Goal: Task Accomplishment & Management: Use online tool/utility

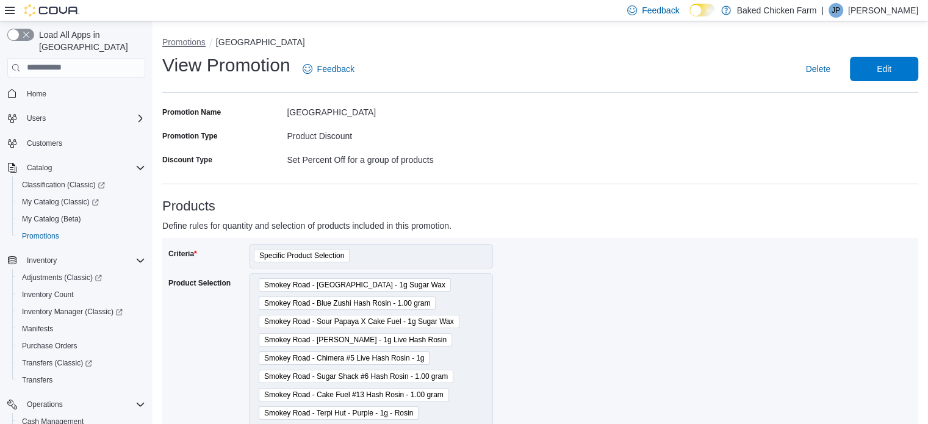
click at [176, 42] on button "Promotions" at bounding box center [183, 42] width 43 height 10
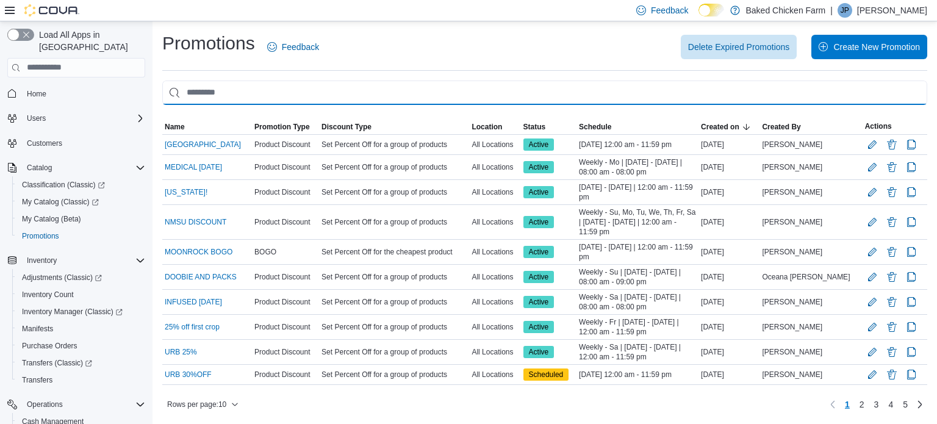
click at [205, 91] on input "This is a search bar. As you type, the results lower in the page will automatic…" at bounding box center [544, 93] width 765 height 24
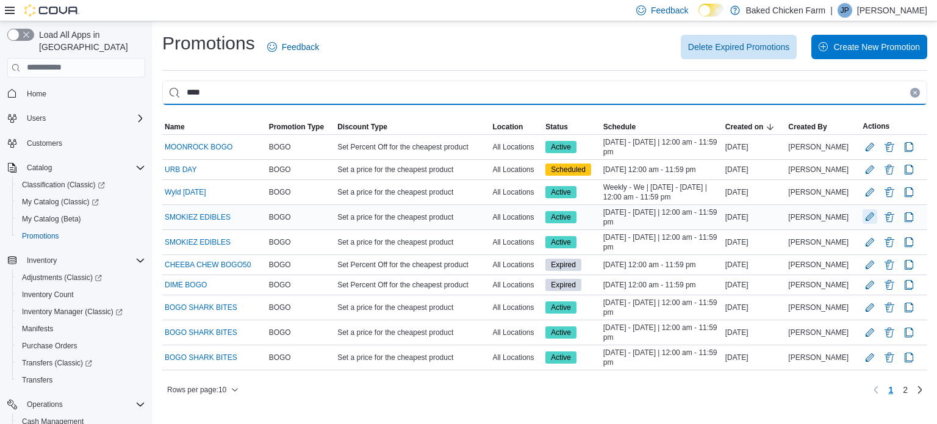
type input "****"
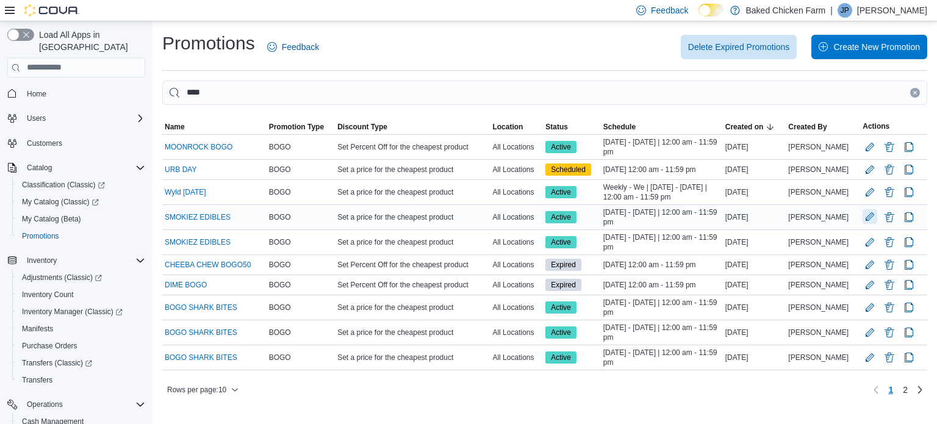
click at [865, 214] on button "Edit Promotion" at bounding box center [870, 216] width 15 height 15
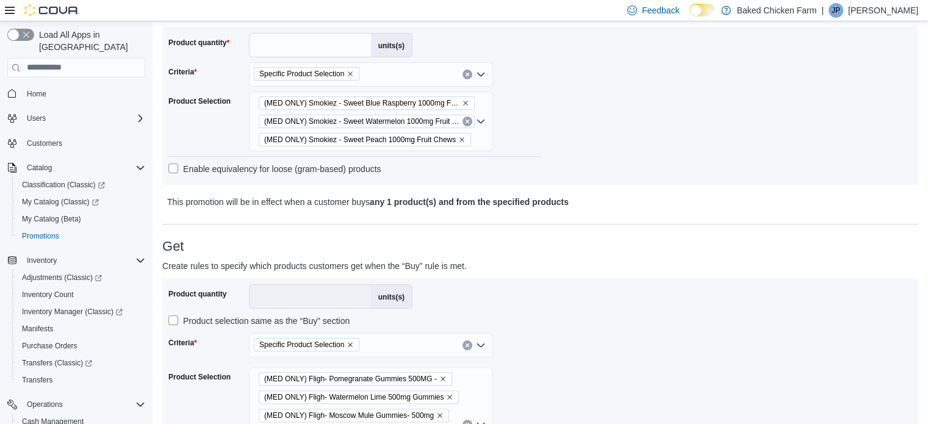
scroll to position [229, 0]
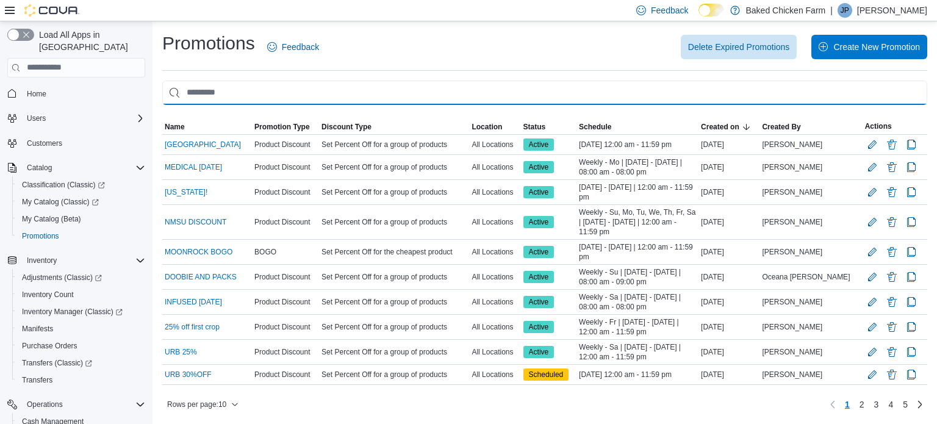
click at [338, 92] on input "This is a search bar. As you type, the results lower in the page will automatic…" at bounding box center [544, 93] width 765 height 24
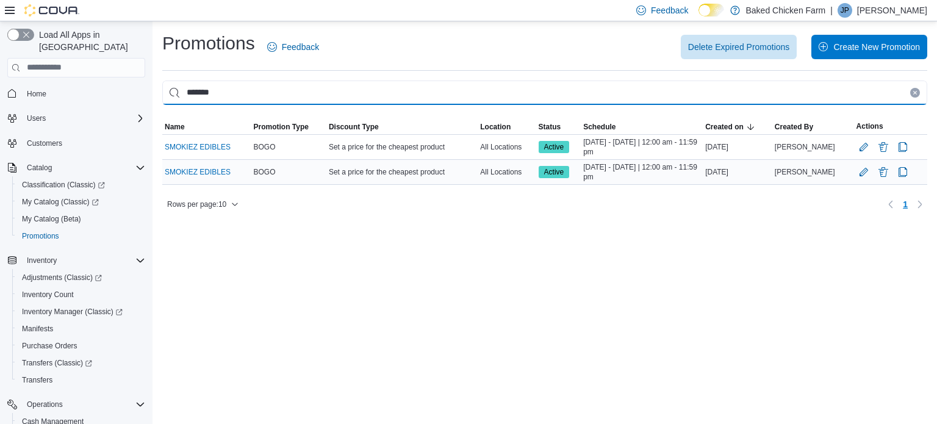
type input "*******"
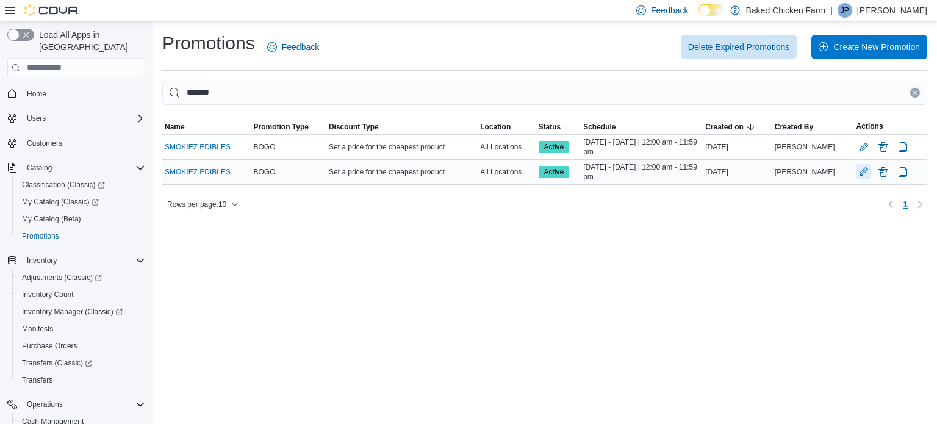
drag, startPoint x: 869, startPoint y: 168, endPoint x: 857, endPoint y: 168, distance: 11.6
click at [857, 168] on div at bounding box center [891, 172] width 68 height 15
click at [857, 168] on button "Edit Promotion" at bounding box center [864, 171] width 15 height 15
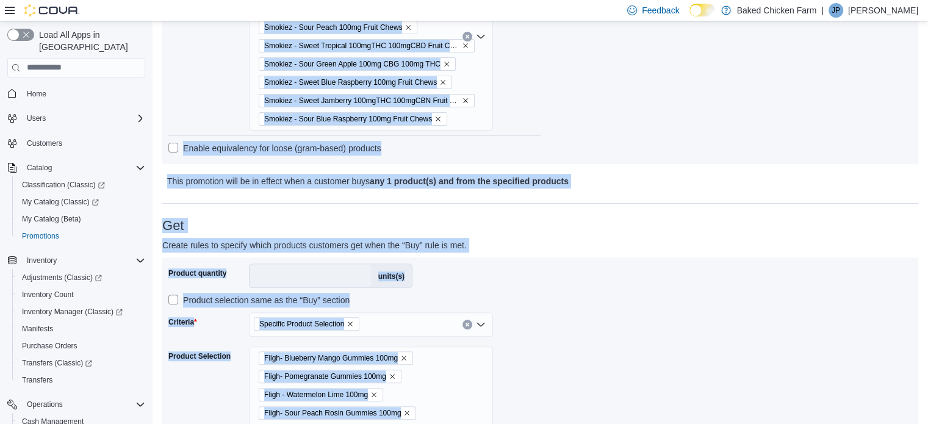
scroll to position [379, 0]
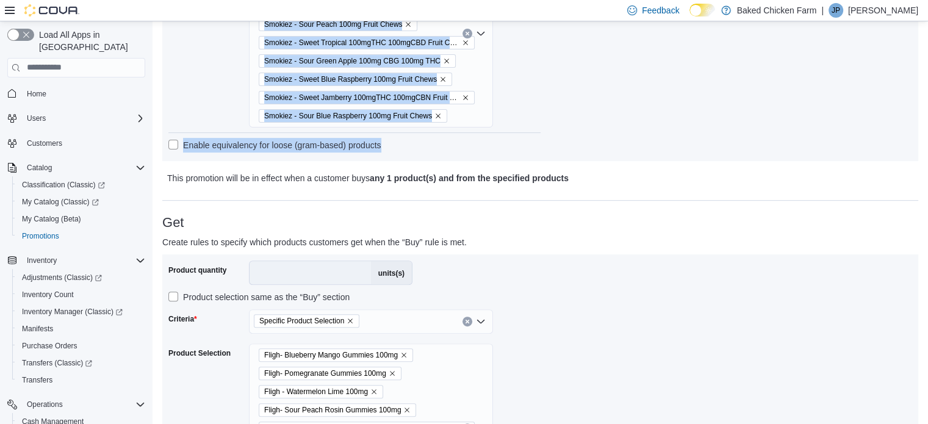
drag, startPoint x: 445, startPoint y: 304, endPoint x: 458, endPoint y: 153, distance: 151.3
click at [458, 153] on div "Product quantity * units(s) Criteria Specific Product Selection Product Selecti…" at bounding box center [354, 18] width 372 height 274
click at [474, 110] on div "Smokiez - Sour Watermelon 100mg Fruit Chews Smokiez - Sour Tropical 100mgTHC 10…" at bounding box center [371, 34] width 244 height 188
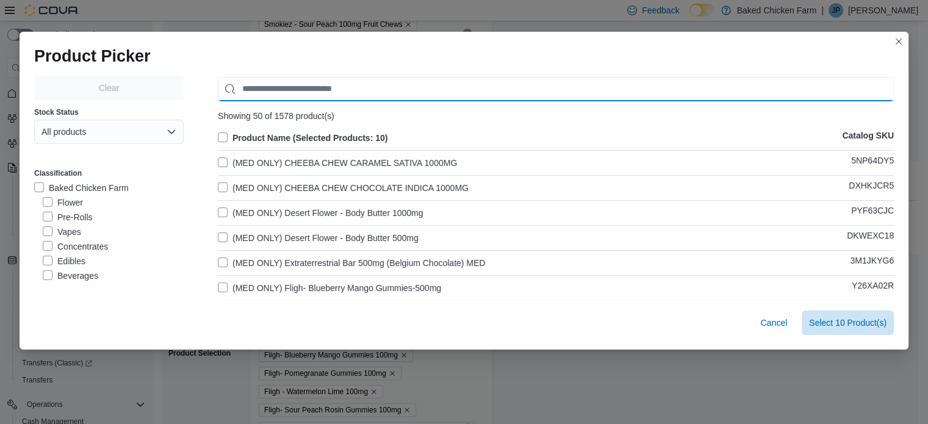
click at [347, 85] on input "Use aria labels when no actual label is in use" at bounding box center [556, 89] width 676 height 24
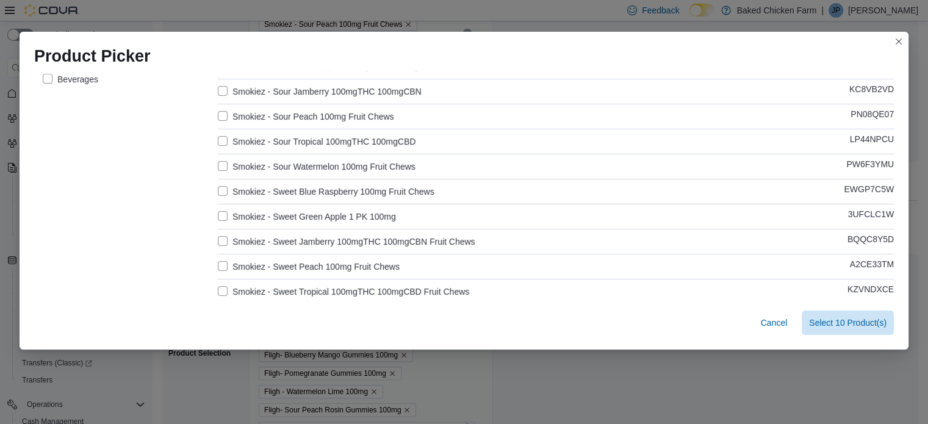
scroll to position [198, 0]
type input "*******"
click at [212, 209] on div "Clear Stock Status All products Classification Baked Chicken Farm Flower Pre-Ro…" at bounding box center [464, 145] width 860 height 534
click at [220, 213] on label "Smokiez - Sweet Green Apple 1 PK 100mg" at bounding box center [307, 215] width 178 height 15
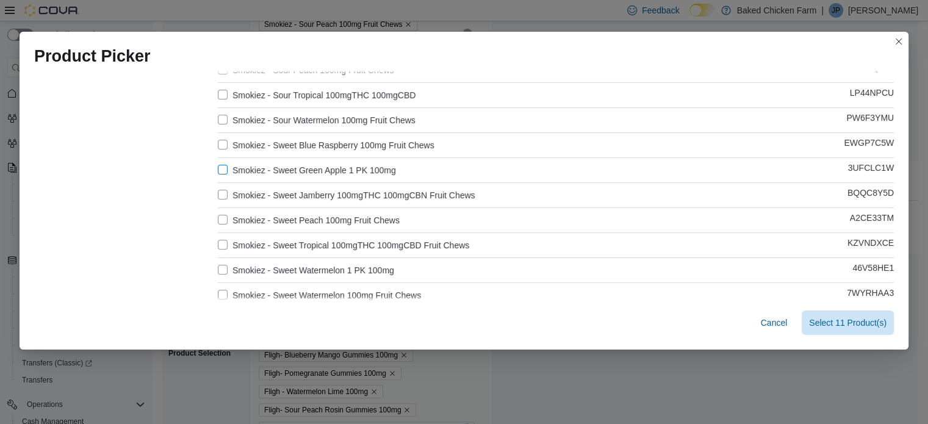
scroll to position [312, 0]
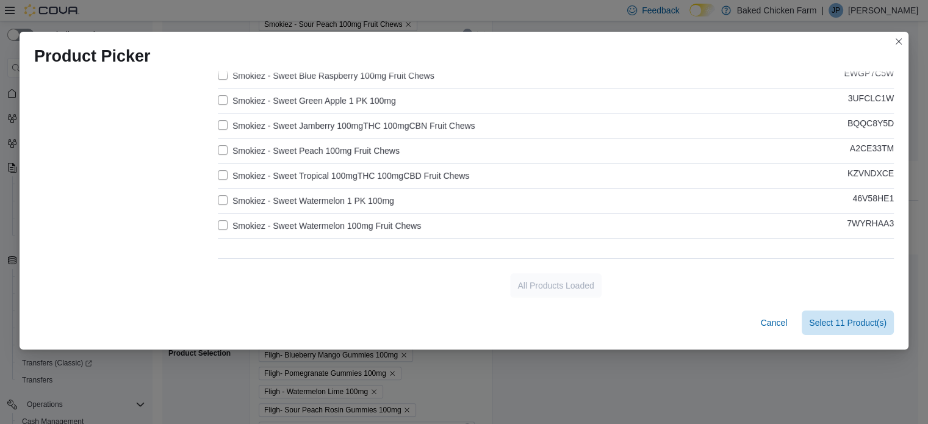
click at [218, 201] on label "Smokiez - Sweet Watermelon 1 PK 100mg" at bounding box center [306, 200] width 176 height 15
click at [220, 221] on label "Smokiez - Sweet Watermelon 100mg Fruit Chews" at bounding box center [319, 225] width 203 height 15
click at [834, 319] on span "Select 13 Product(s)" at bounding box center [847, 322] width 77 height 12
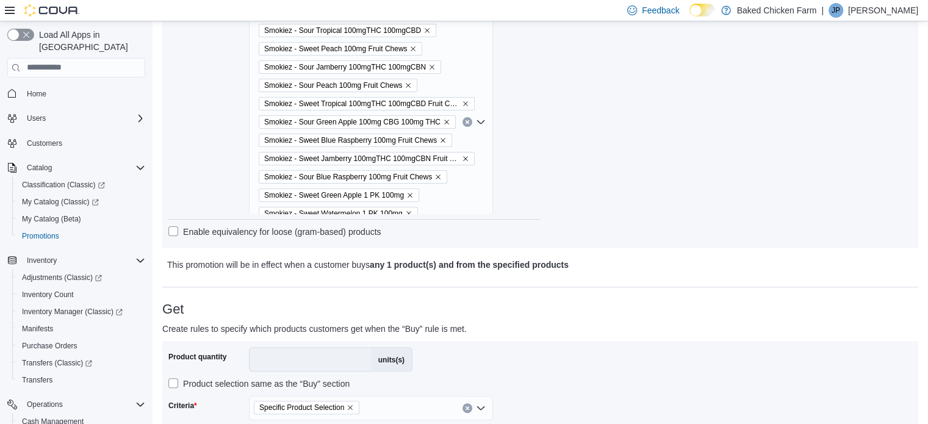
scroll to position [1002, 0]
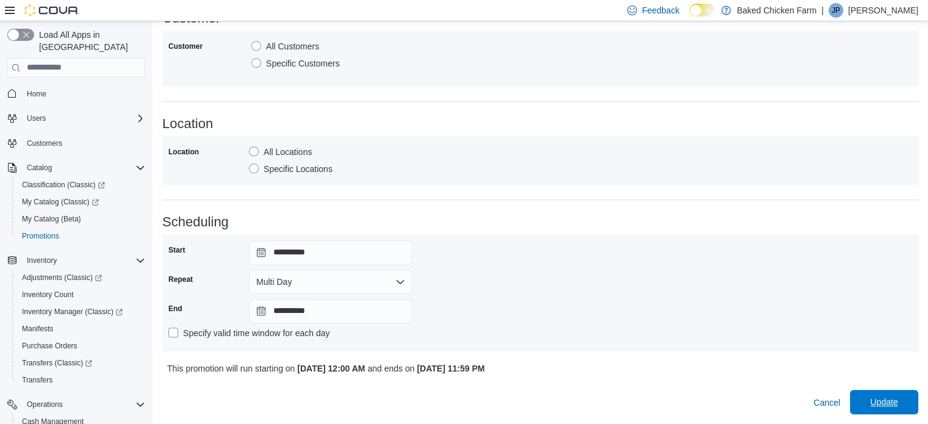
click at [885, 401] on span "Update" at bounding box center [883, 402] width 27 height 12
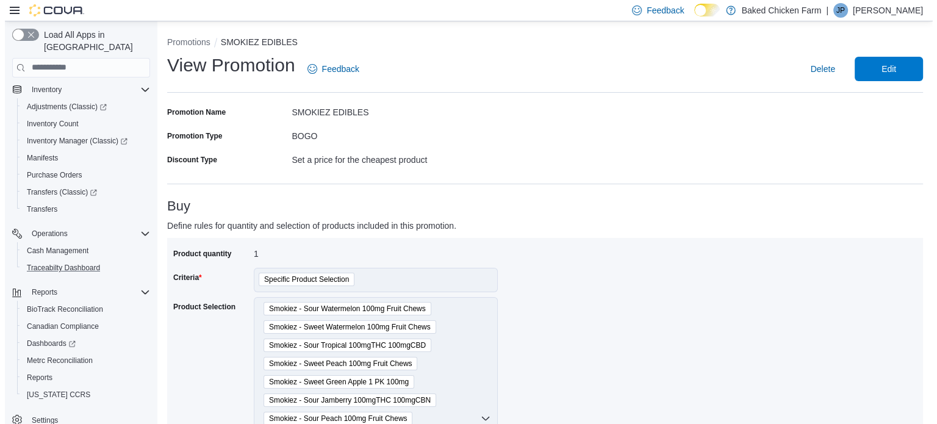
scroll to position [173, 0]
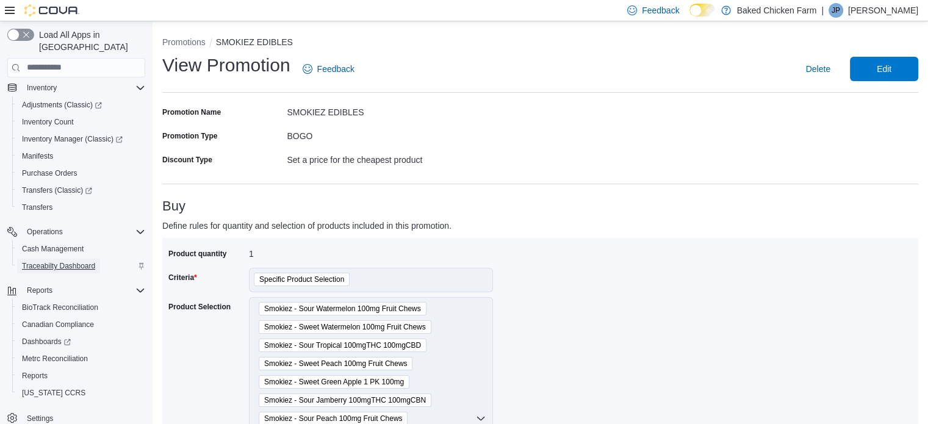
click at [73, 261] on span "Traceabilty Dashboard" at bounding box center [58, 266] width 73 height 10
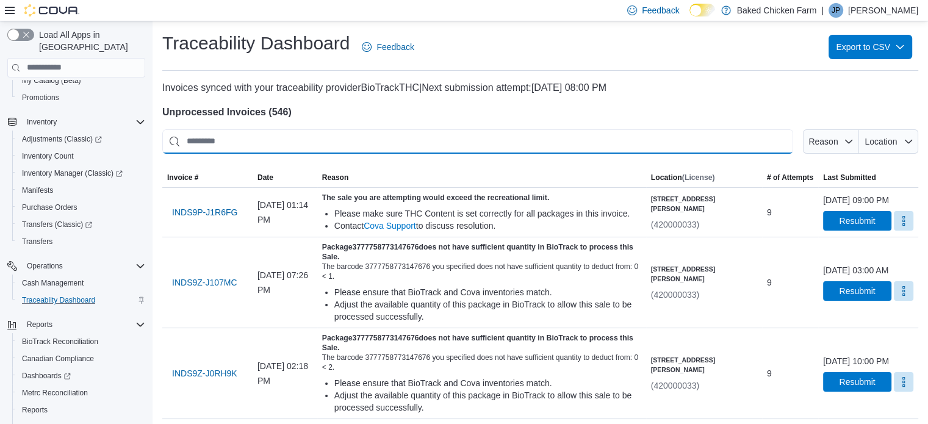
click at [273, 148] on input "This is a search bar. After typing your query, hit enter to filter the results …" at bounding box center [477, 141] width 631 height 24
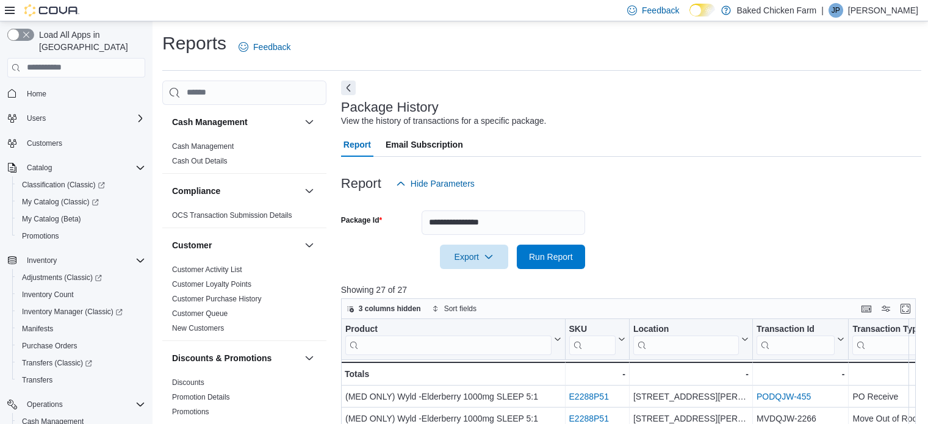
scroll to position [8, 0]
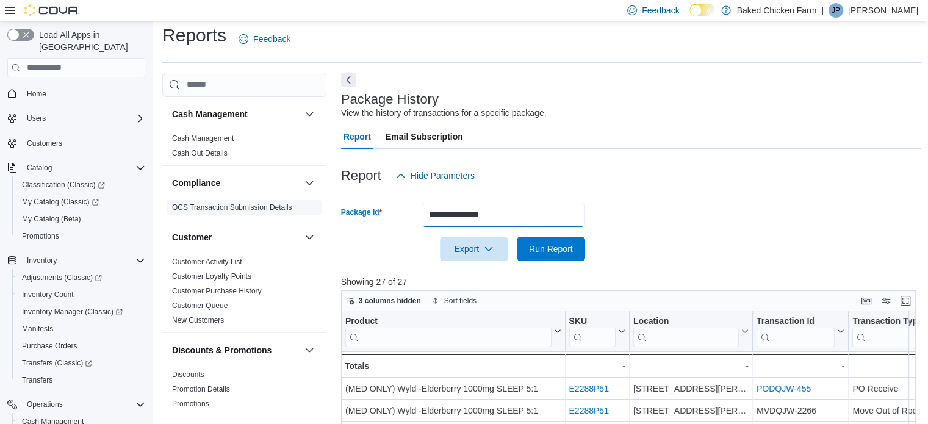
drag, startPoint x: 344, startPoint y: 209, endPoint x: 245, endPoint y: 206, distance: 99.5
click at [245, 206] on div "Cash Management Cash Management Cash Out Details Compliance OCS Transaction Sub…" at bounding box center [541, 351] width 759 height 557
type input "**********"
click at [517, 237] on button "Run Report" at bounding box center [551, 249] width 68 height 24
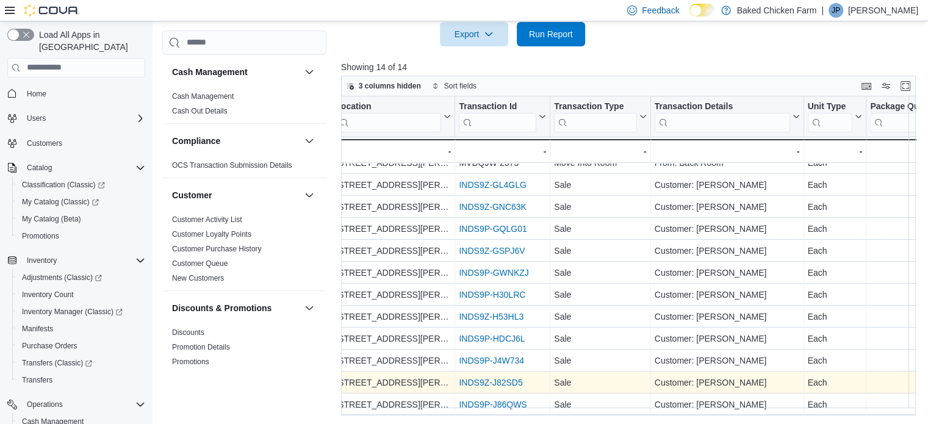
scroll to position [62, 0]
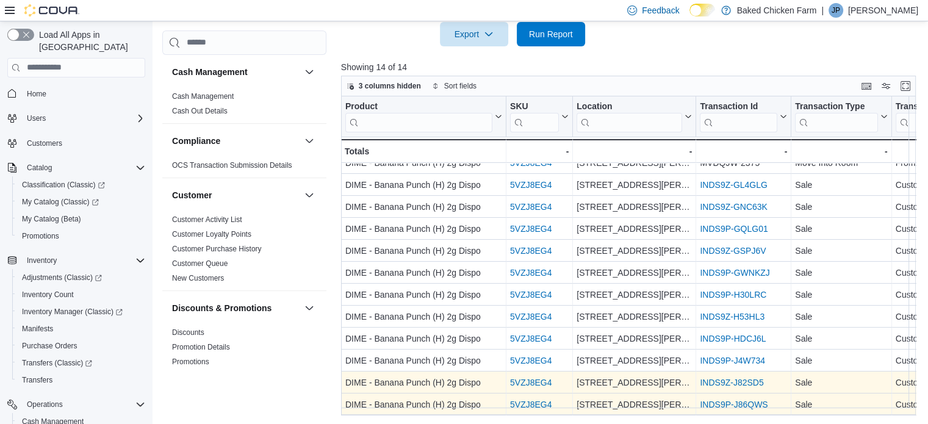
click at [710, 400] on link "INDS9P-J86QWS" at bounding box center [734, 405] width 68 height 10
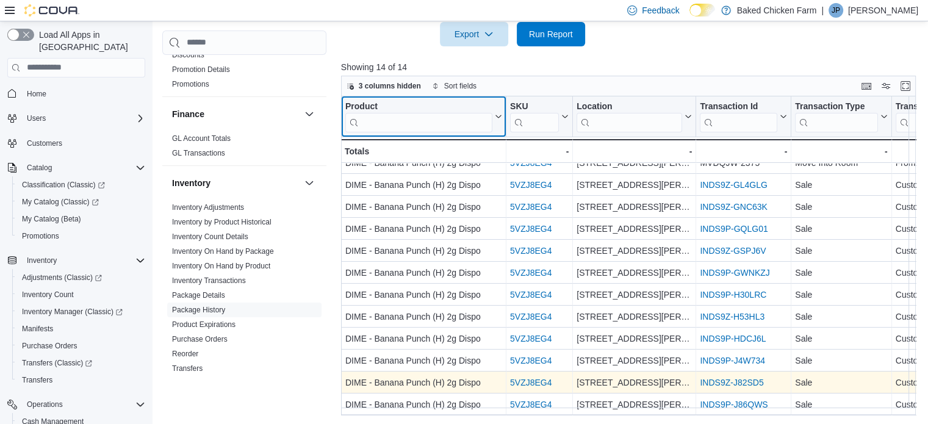
scroll to position [278, 0]
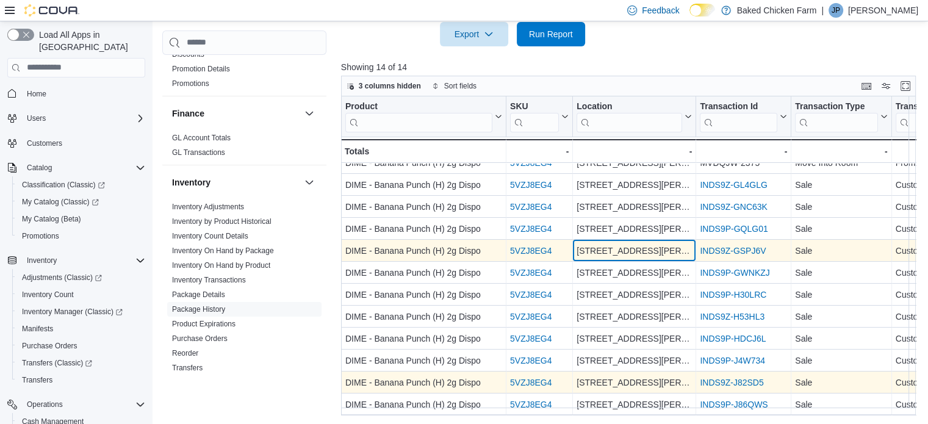
drag, startPoint x: 387, startPoint y: 121, endPoint x: 683, endPoint y: 234, distance: 315.9
click at [683, 240] on div "2702 W. Amador Aveune - Location, column 3, row 7" at bounding box center [634, 251] width 123 height 22
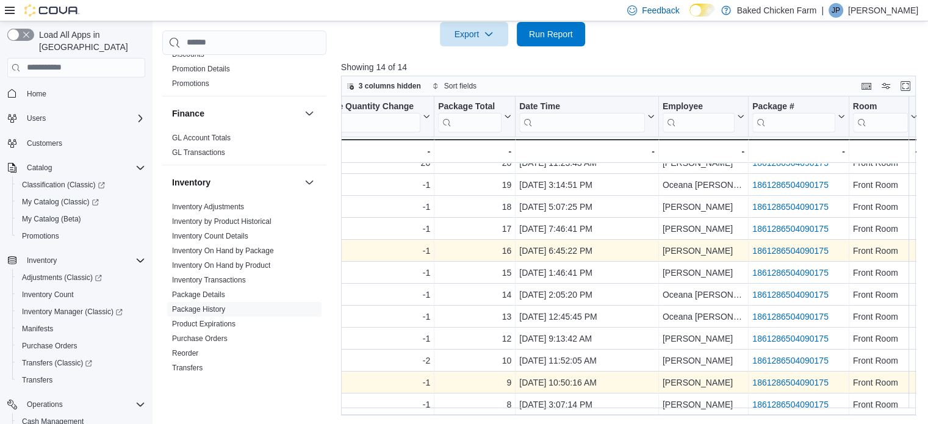
scroll to position [62, 809]
